Goal: Task Accomplishment & Management: Complete application form

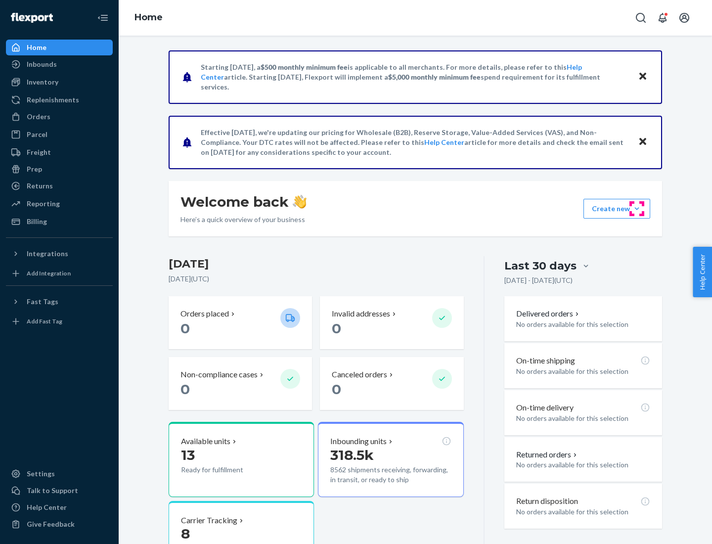
click at [637, 209] on button "Create new Create new inbound Create new order Create new product" at bounding box center [616, 209] width 67 height 20
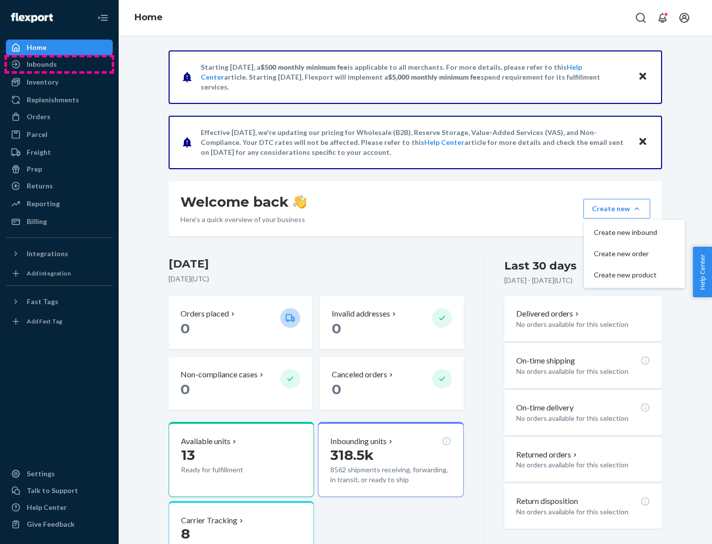
click at [59, 64] on div "Inbounds" at bounding box center [59, 64] width 105 height 14
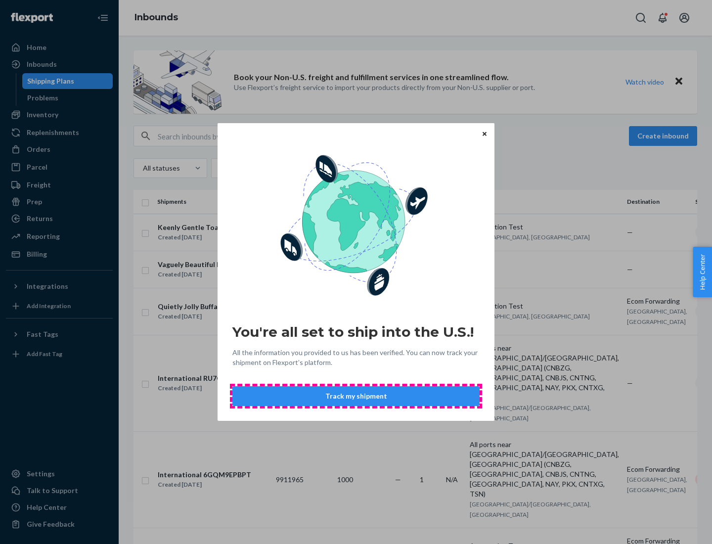
click at [356, 396] on button "Track my shipment" at bounding box center [355, 396] width 247 height 20
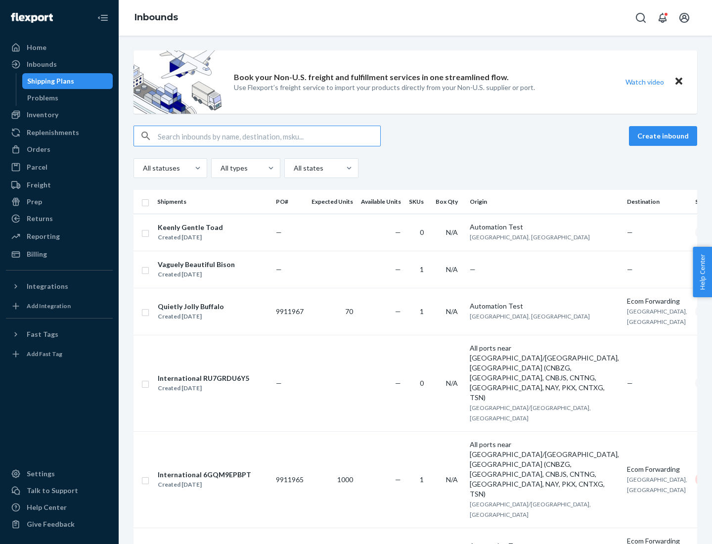
click at [664, 136] on button "Create inbound" at bounding box center [663, 136] width 68 height 20
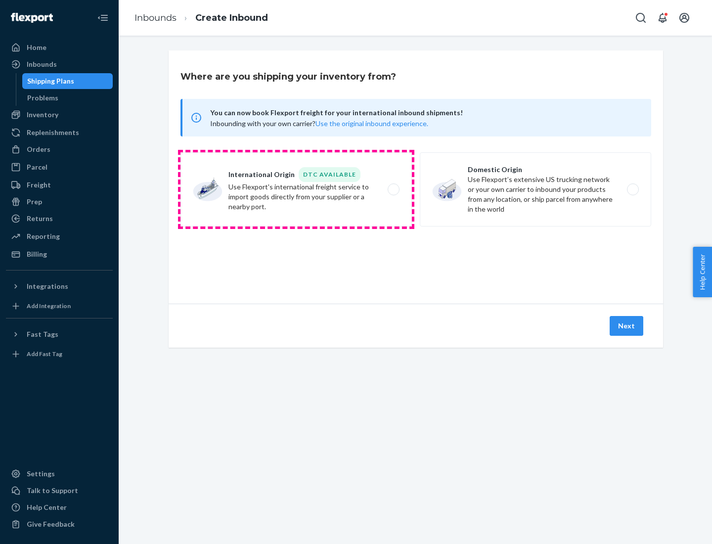
click at [296, 189] on label "International Origin DTC Available Use Flexport's international freight service…" at bounding box center [295, 189] width 231 height 74
click at [393, 189] on input "International Origin DTC Available Use Flexport's international freight service…" at bounding box center [396, 189] width 6 height 6
radio input "true"
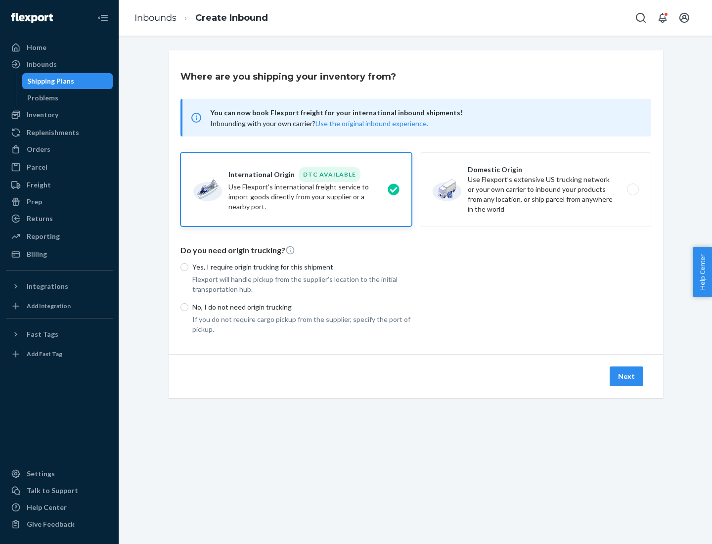
click at [302, 306] on p "No, I do not need origin trucking" at bounding box center [301, 307] width 219 height 10
click at [188, 306] on input "No, I do not need origin trucking" at bounding box center [184, 307] width 8 height 8
radio input "true"
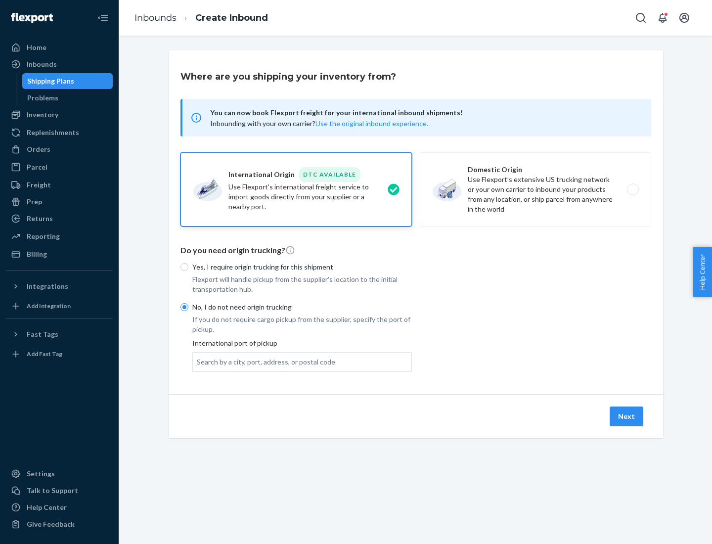
click at [263, 361] on div "Search by a city, port, address, or postal code" at bounding box center [266, 362] width 138 height 10
click at [198, 361] on input "Search by a city, port, address, or postal code" at bounding box center [197, 362] width 1 height 10
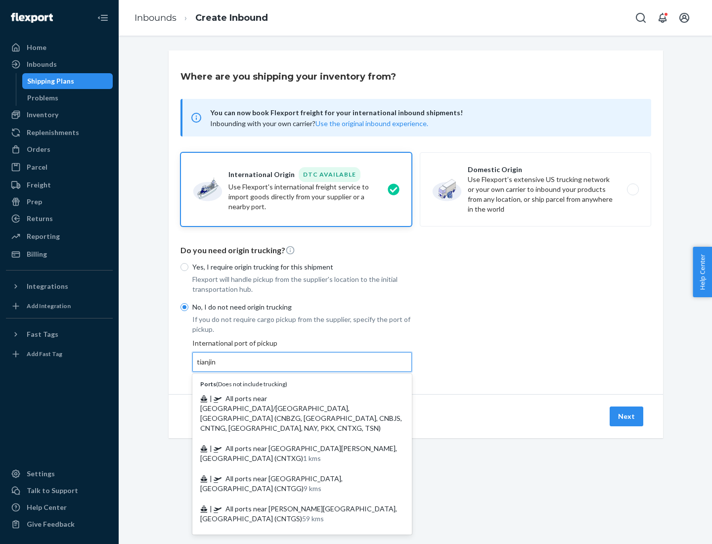
click at [292, 398] on span "| All ports near [GEOGRAPHIC_DATA]/[GEOGRAPHIC_DATA], [GEOGRAPHIC_DATA] (CNBZG,…" at bounding box center [301, 413] width 202 height 38
click at [217, 367] on input "tianjin" at bounding box center [207, 362] width 20 height 10
type input "All ports near [GEOGRAPHIC_DATA]/[GEOGRAPHIC_DATA], [GEOGRAPHIC_DATA] (CNBZG, […"
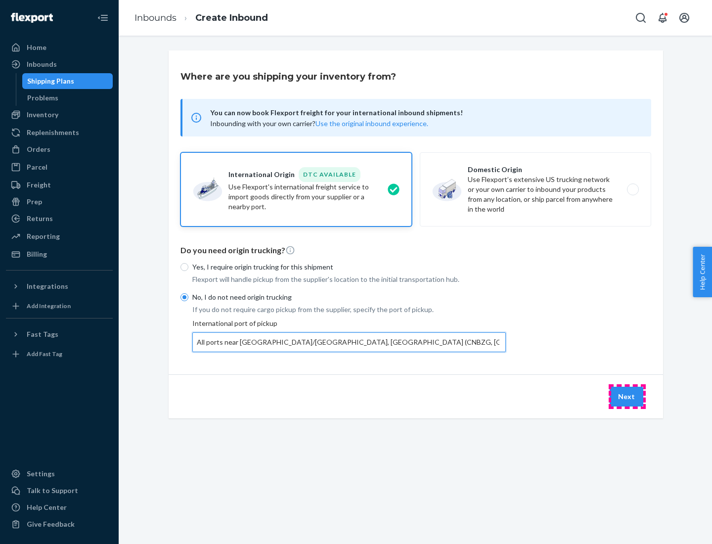
click at [627, 396] on button "Next" at bounding box center [626, 396] width 34 height 20
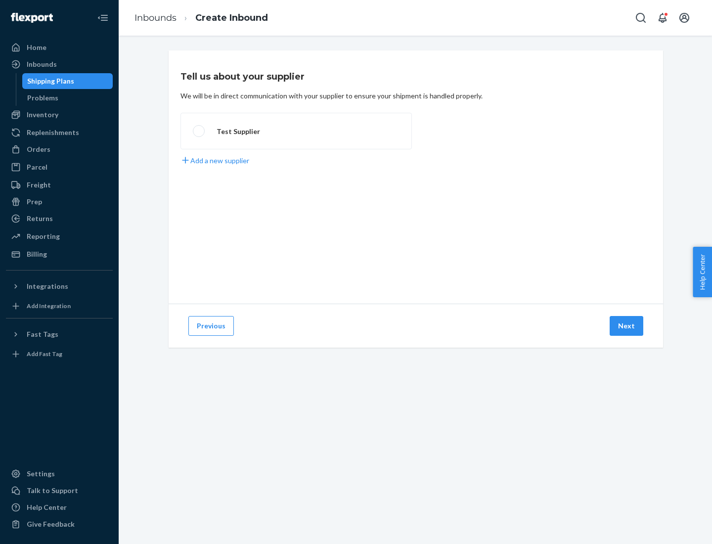
click at [296, 131] on label "Test Supplier" at bounding box center [295, 131] width 231 height 37
click at [199, 131] on input "Test Supplier" at bounding box center [196, 131] width 6 height 6
radio input "true"
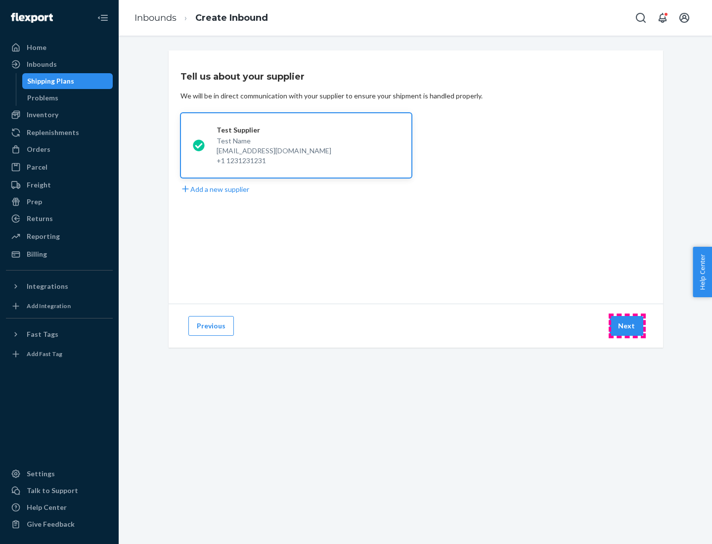
click at [627, 326] on button "Next" at bounding box center [626, 326] width 34 height 20
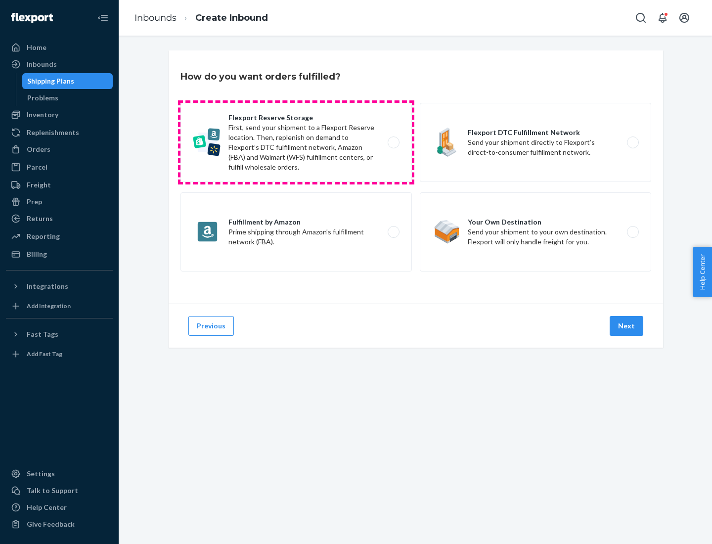
click at [296, 142] on label "Flexport Reserve Storage First, send your shipment to a Flexport Reserve locati…" at bounding box center [295, 142] width 231 height 79
click at [393, 142] on input "Flexport Reserve Storage First, send your shipment to a Flexport Reserve locati…" at bounding box center [396, 142] width 6 height 6
radio input "true"
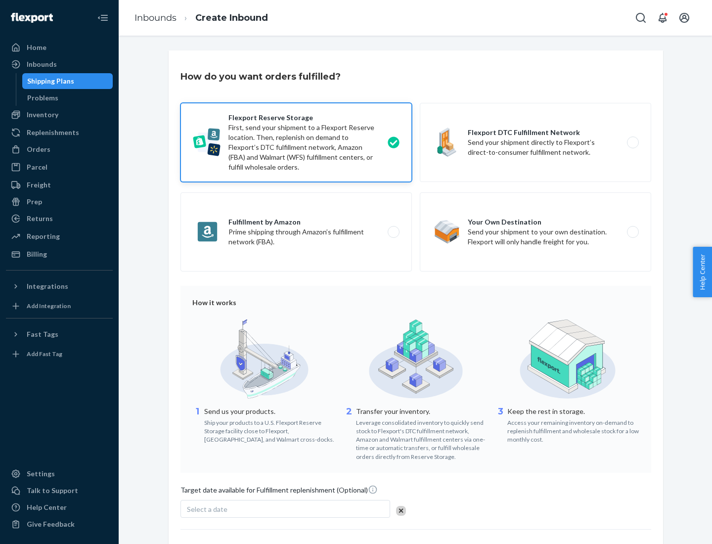
scroll to position [81, 0]
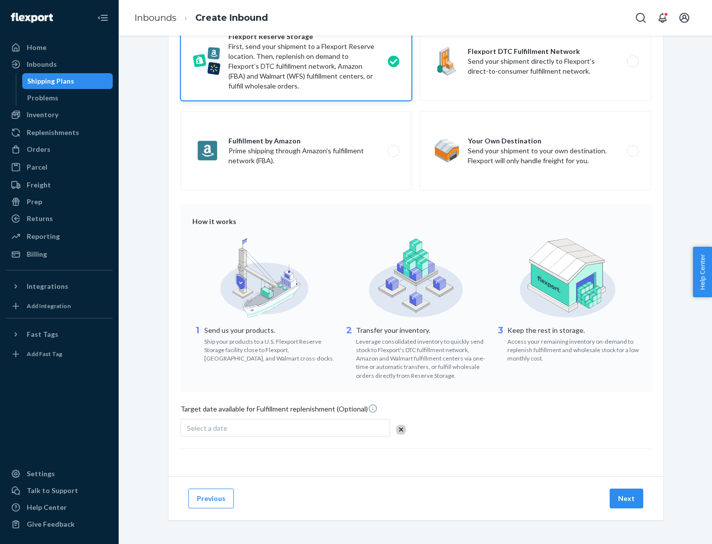
click at [627, 498] on button "Next" at bounding box center [626, 498] width 34 height 20
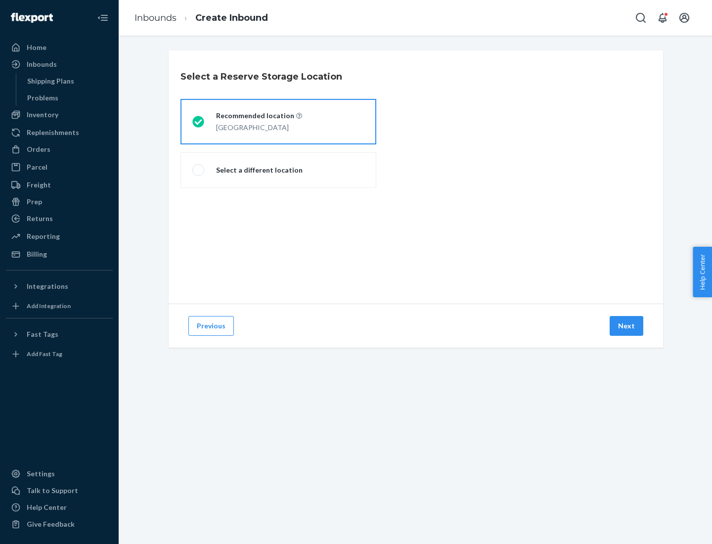
click at [278, 122] on div "[GEOGRAPHIC_DATA]" at bounding box center [259, 127] width 86 height 12
click at [199, 122] on input "Recommended location [GEOGRAPHIC_DATA]" at bounding box center [195, 122] width 6 height 6
click at [627, 326] on button "Next" at bounding box center [626, 326] width 34 height 20
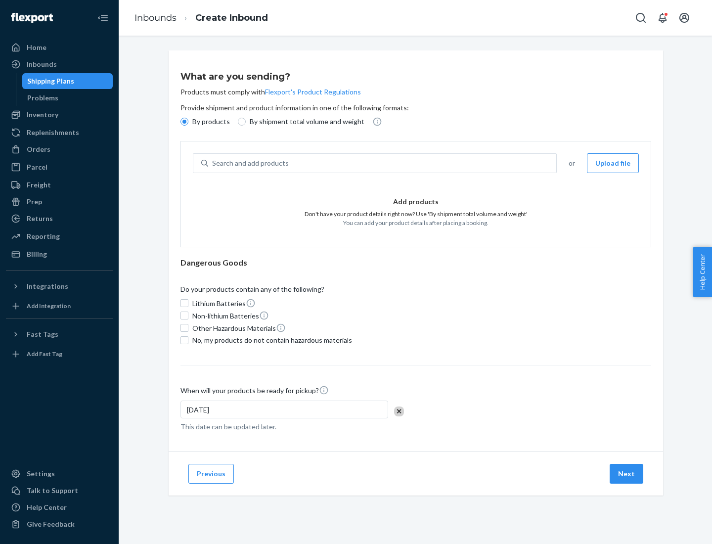
click at [383, 163] on div "Search and add products" at bounding box center [382, 163] width 348 height 18
click at [213, 163] on input "Search and add products" at bounding box center [212, 163] width 1 height 10
click at [240, 122] on input "By shipment total volume and weight" at bounding box center [242, 122] width 8 height 8
radio input "true"
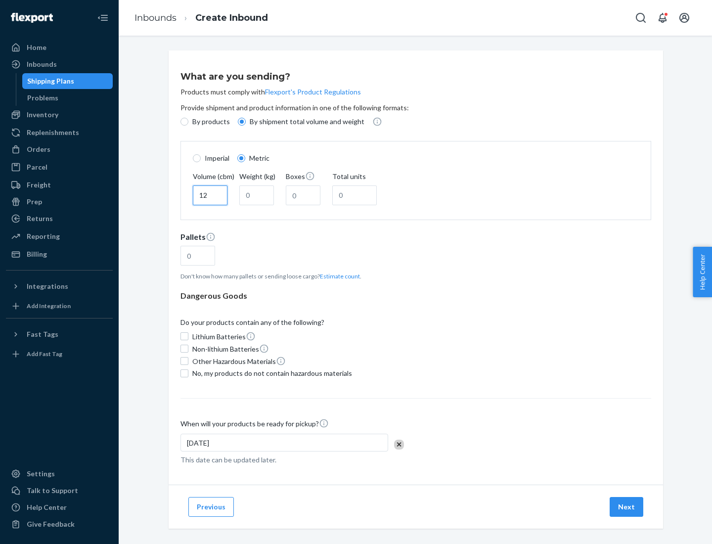
type input "12"
type input "22"
type input "222"
type input "121"
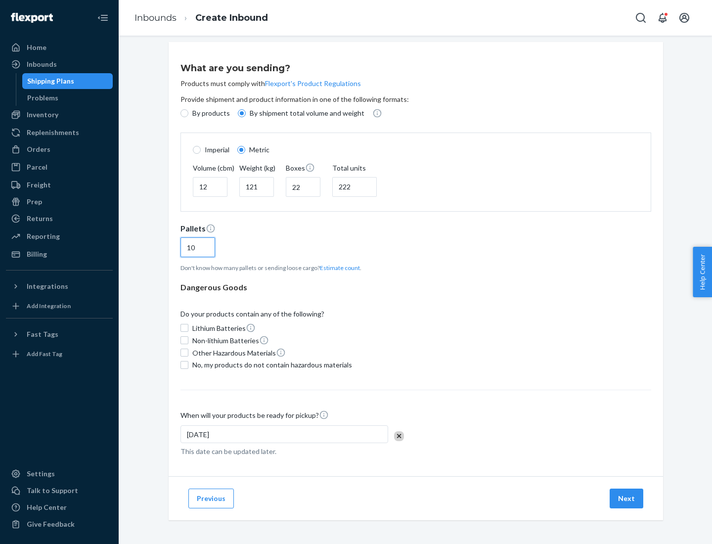
type input "10"
click at [270, 364] on span "No, my products do not contain hazardous materials" at bounding box center [272, 365] width 160 height 10
click at [188, 364] on input "No, my products do not contain hazardous materials" at bounding box center [184, 365] width 8 height 8
checkbox input "true"
click at [627, 498] on button "Next" at bounding box center [626, 498] width 34 height 20
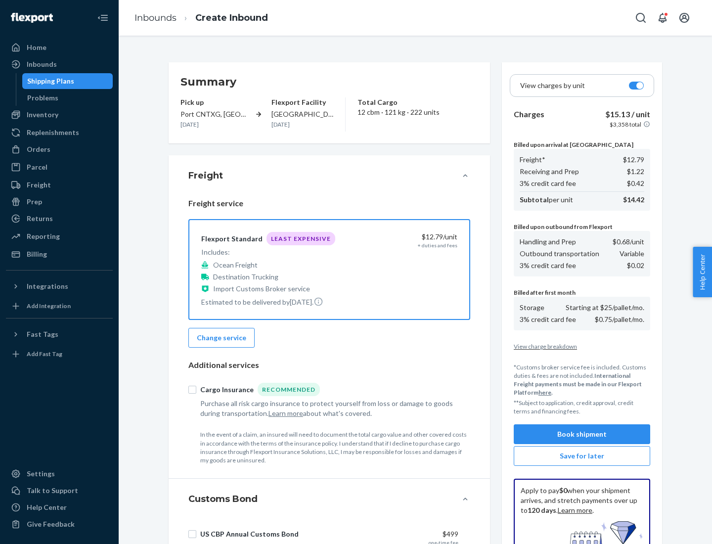
scroll to position [144, 0]
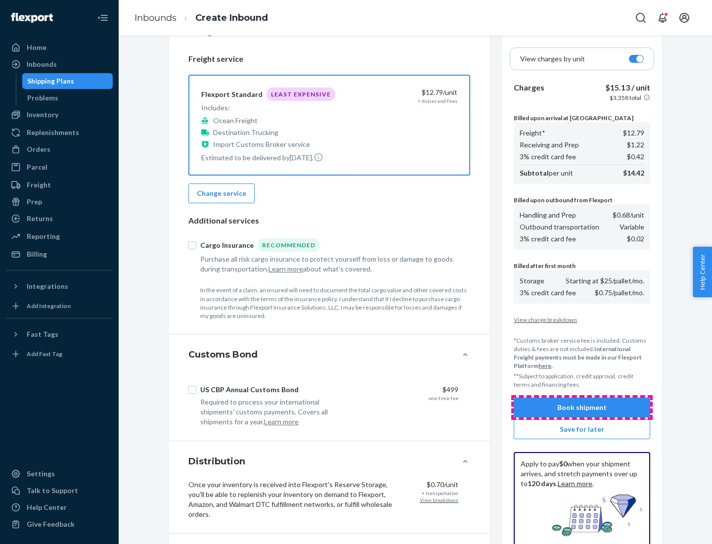
click at [582, 407] on button "Book shipment" at bounding box center [581, 407] width 136 height 20
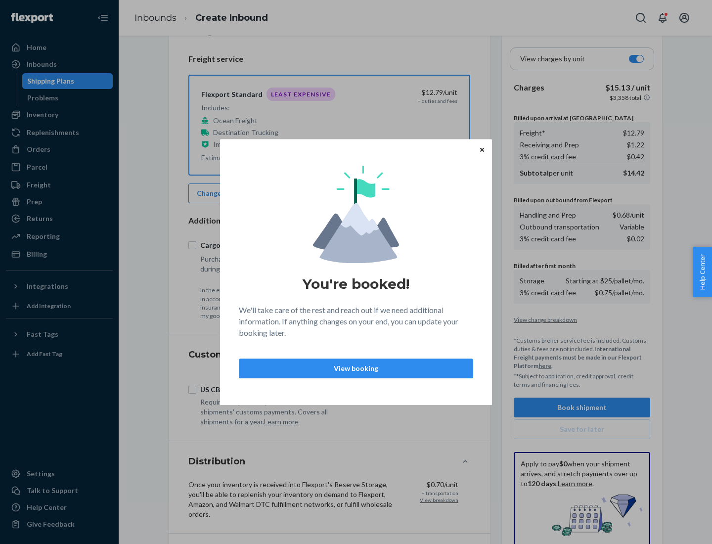
click at [356, 368] on p "View booking" at bounding box center [355, 368] width 217 height 10
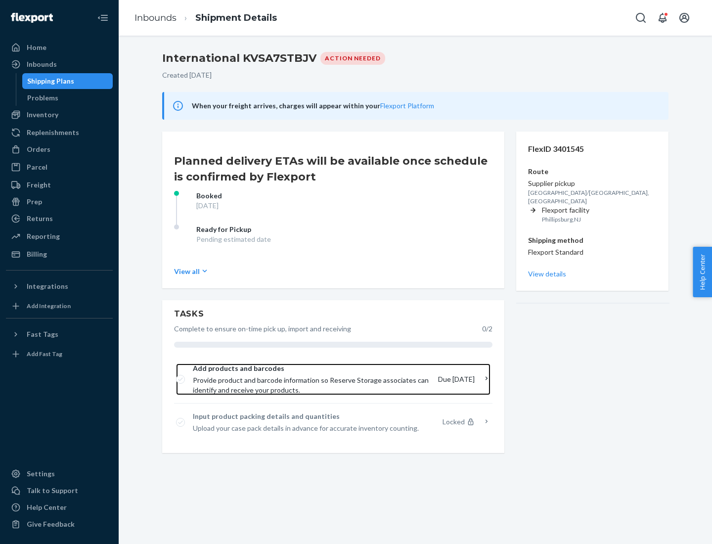
click at [312, 379] on span "Provide product and barcode information so Reserve Storage associates can ident…" at bounding box center [311, 385] width 237 height 20
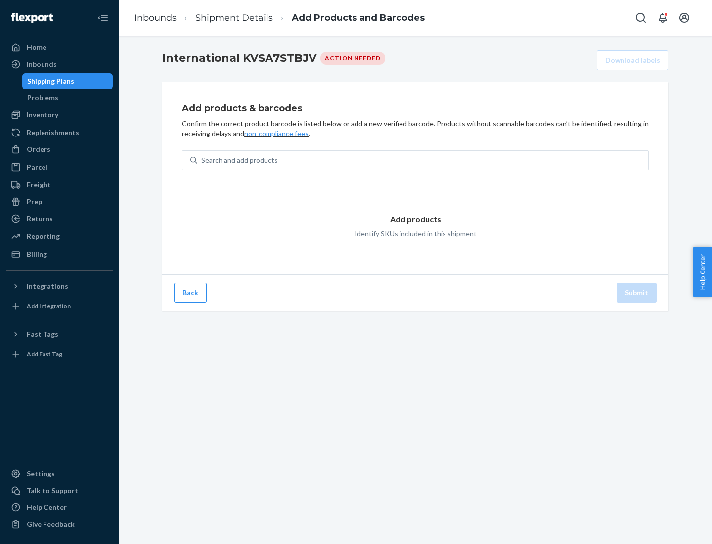
click at [423, 160] on div "Search and add products" at bounding box center [422, 160] width 451 height 18
click at [202, 160] on input "Search and add products" at bounding box center [201, 160] width 1 height 10
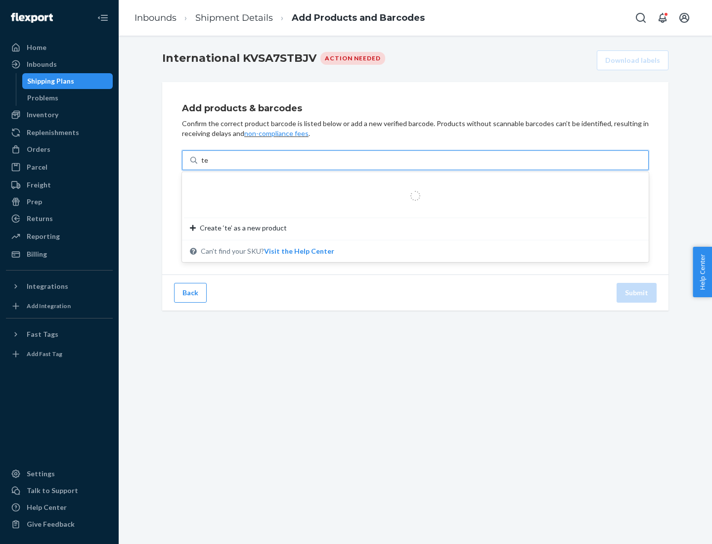
type input "test"
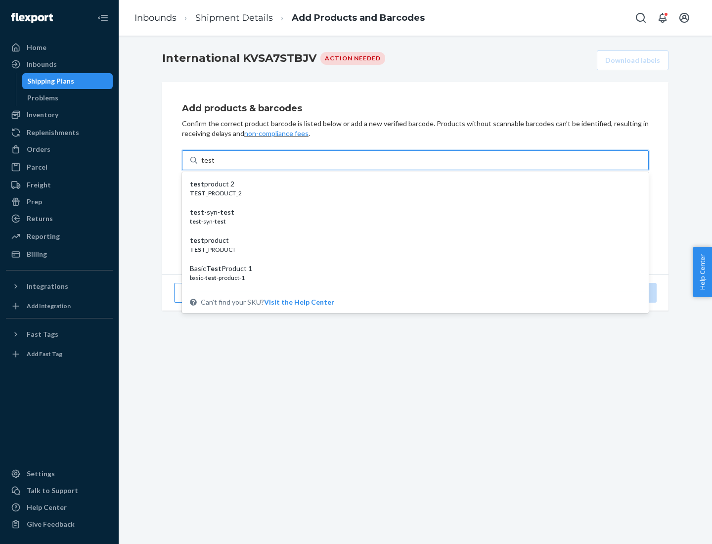
scroll to position [37, 0]
click at [411, 231] on div "Basic Test Product 1" at bounding box center [411, 231] width 443 height 10
click at [214, 165] on input "test" at bounding box center [207, 160] width 13 height 10
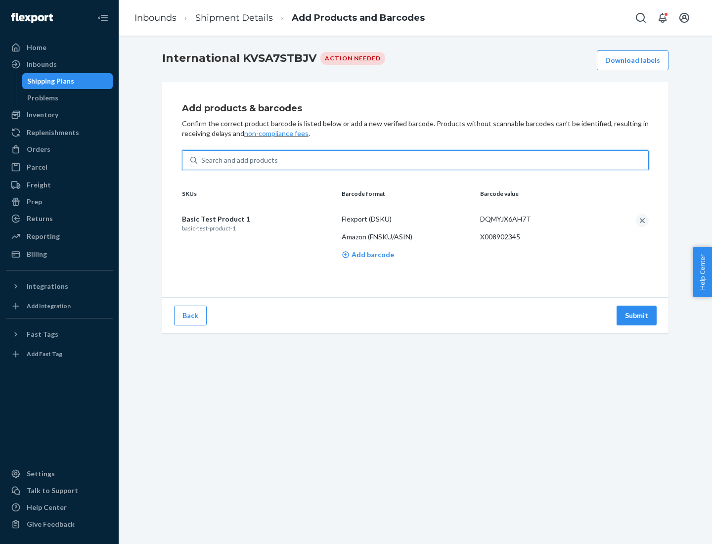
click at [637, 315] on button "Submit" at bounding box center [636, 315] width 40 height 20
